Goal: Information Seeking & Learning: Check status

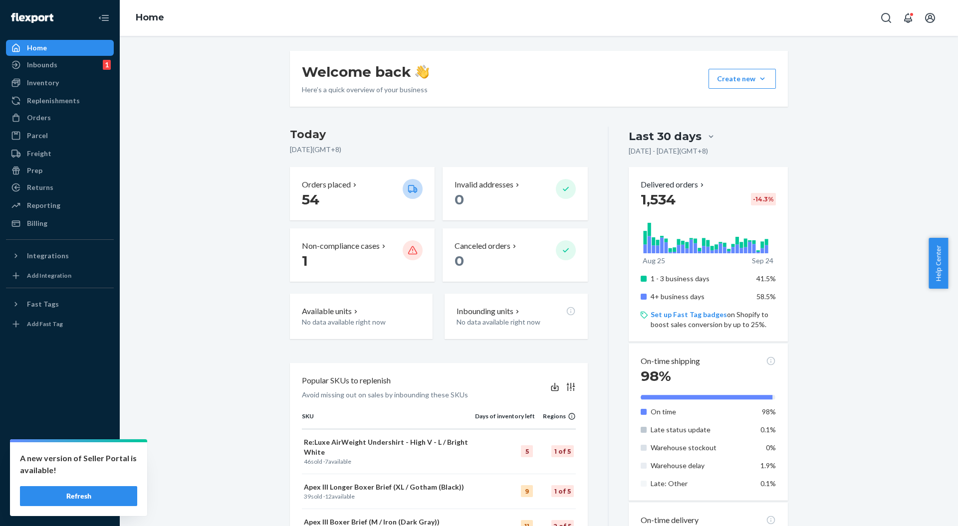
click at [91, 497] on button "Refresh" at bounding box center [78, 496] width 117 height 20
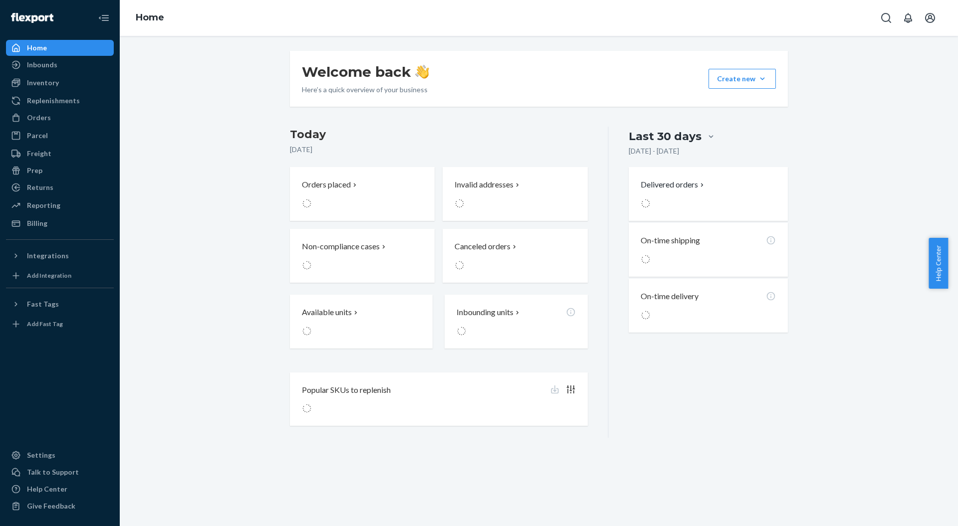
click at [50, 224] on div "Billing" at bounding box center [60, 224] width 106 height 14
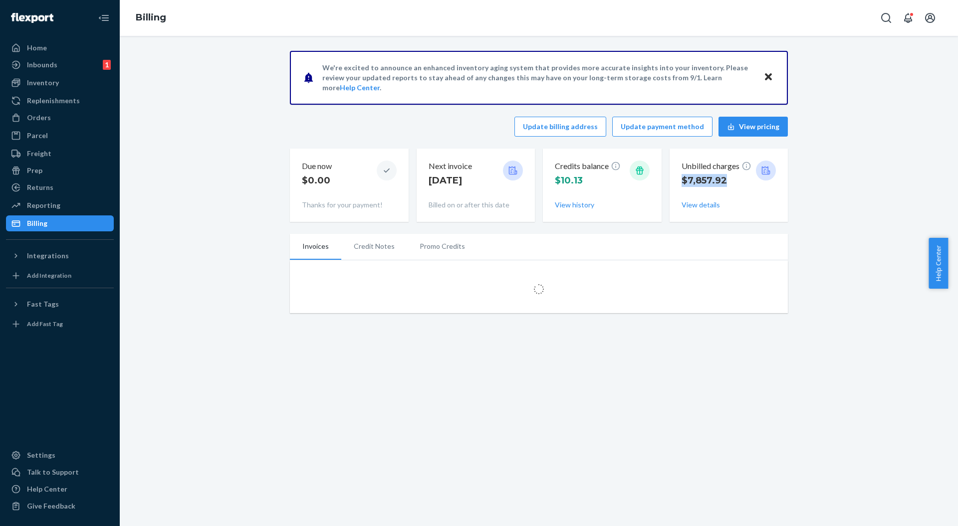
drag, startPoint x: 671, startPoint y: 182, endPoint x: 739, endPoint y: 183, distance: 68.4
click at [739, 183] on div "Unbilled charges $7,857.92 View details" at bounding box center [729, 185] width 119 height 73
click at [689, 209] on button "View details" at bounding box center [701, 205] width 38 height 10
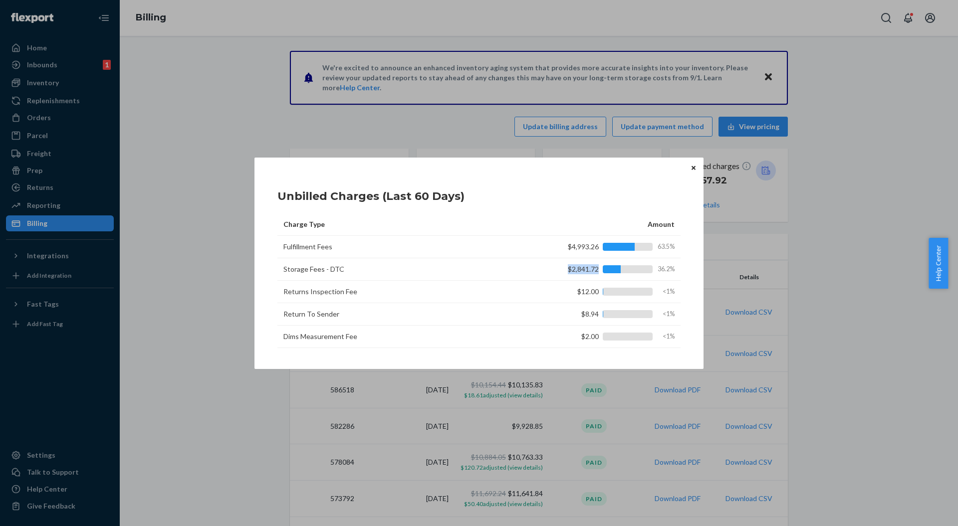
drag, startPoint x: 564, startPoint y: 270, endPoint x: 621, endPoint y: 276, distance: 56.6
click at [621, 276] on td "$2,841.72 36.2%" at bounding box center [604, 269] width 154 height 22
click at [573, 269] on div "$2,841.72 36.2%" at bounding box center [609, 269] width 132 height 10
drag, startPoint x: 552, startPoint y: 265, endPoint x: 609, endPoint y: 269, distance: 56.5
click at [609, 269] on div "$2,841.72 36.2%" at bounding box center [609, 269] width 132 height 10
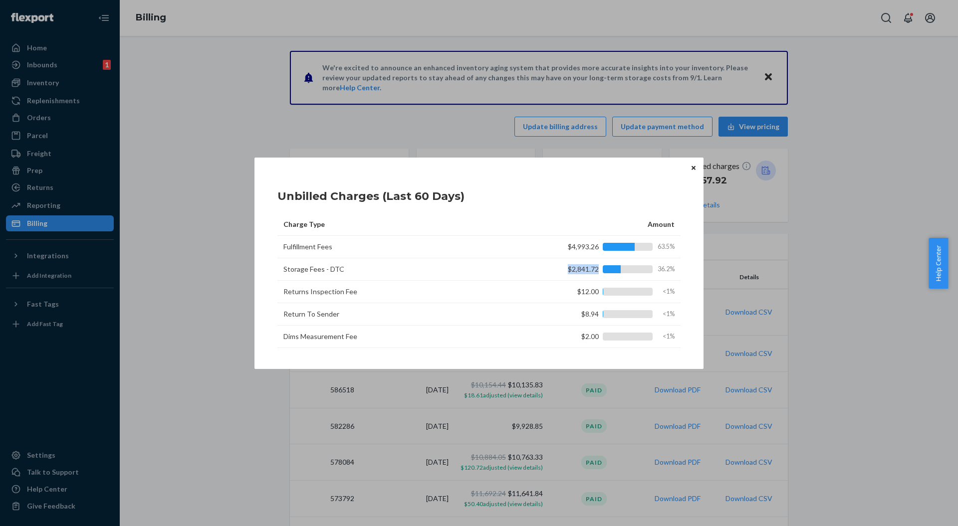
click at [693, 170] on icon "Close" at bounding box center [694, 168] width 4 height 4
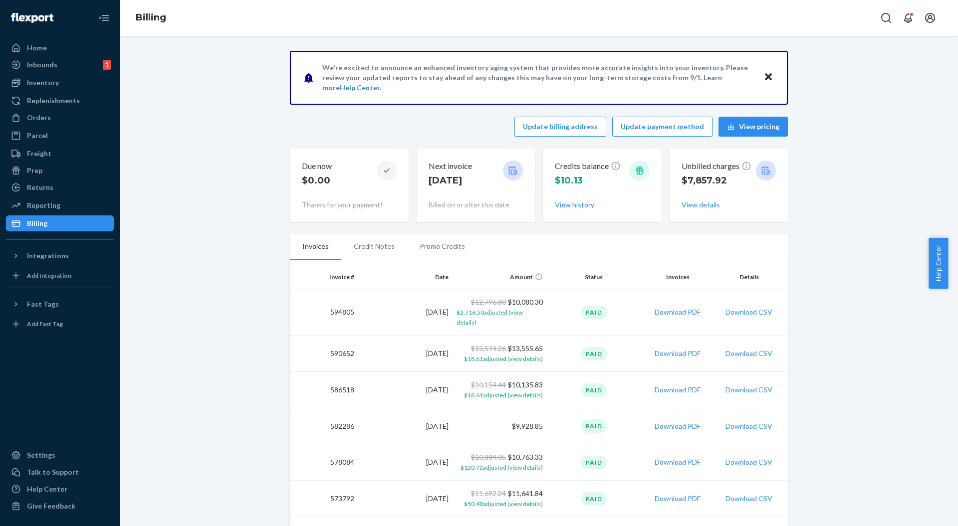
click at [698, 210] on button "View details" at bounding box center [701, 205] width 38 height 10
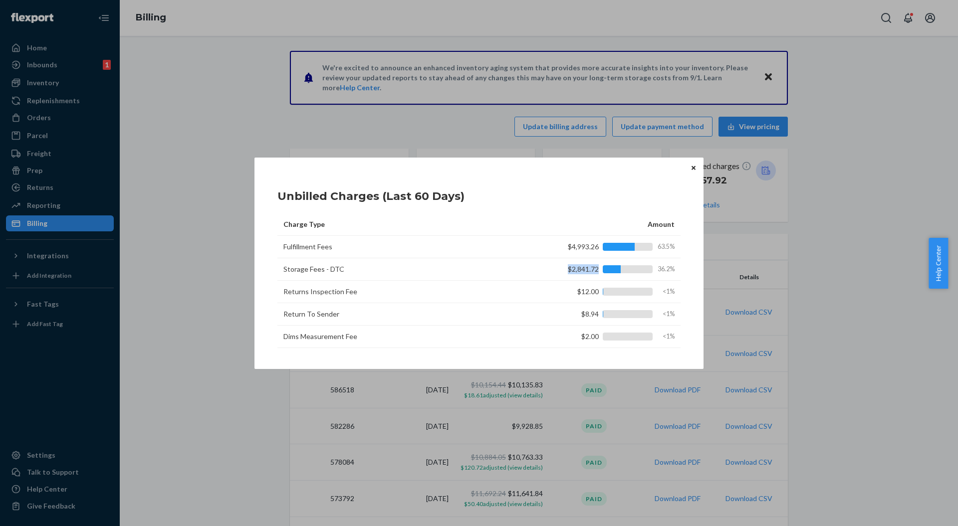
drag, startPoint x: 568, startPoint y: 271, endPoint x: 609, endPoint y: 272, distance: 40.9
click at [609, 272] on div "$2,841.72 36.2%" at bounding box center [609, 269] width 132 height 10
click at [695, 171] on icon "Close" at bounding box center [694, 168] width 4 height 6
